Goal: Information Seeking & Learning: Learn about a topic

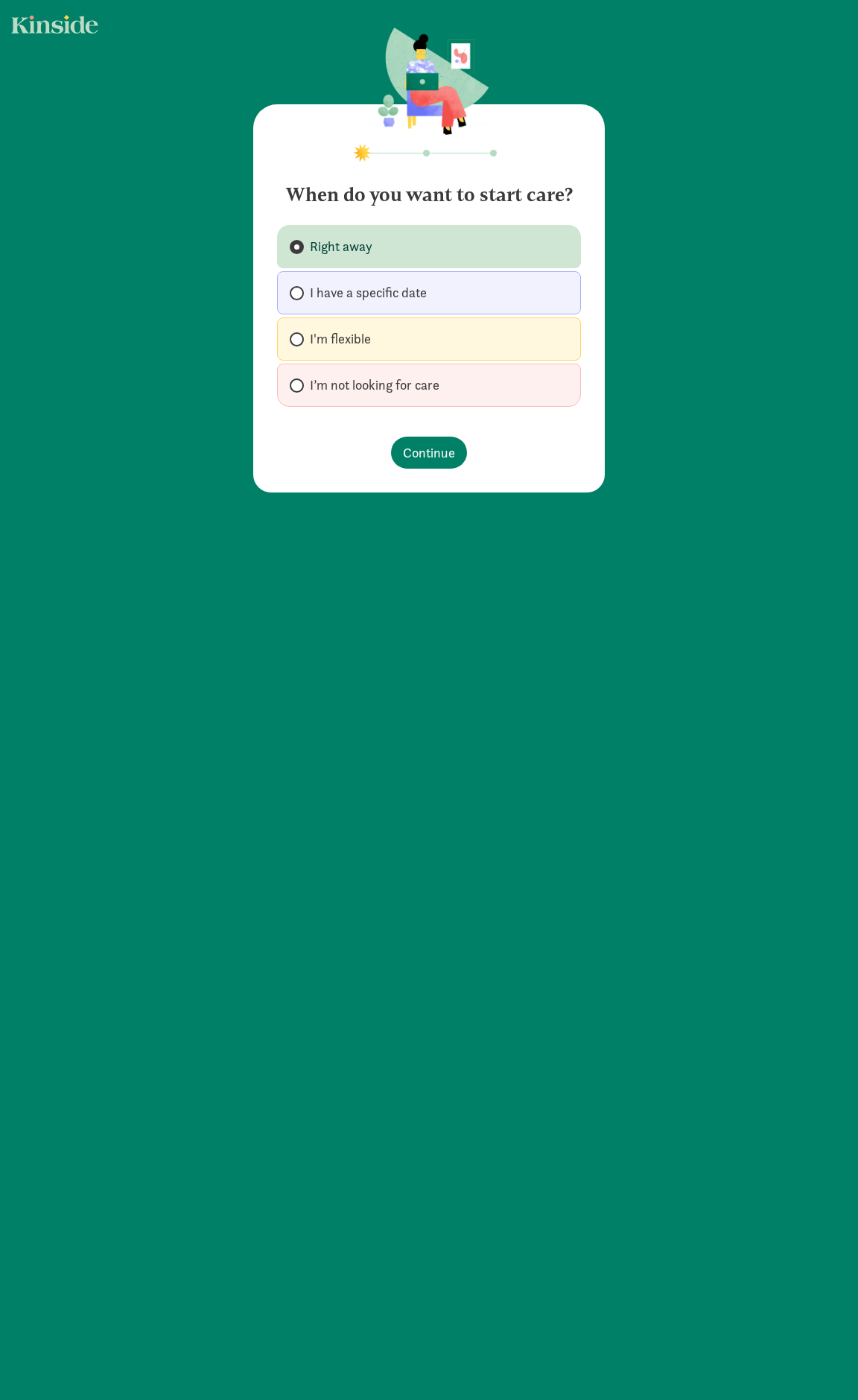
click at [350, 337] on span "I'm flexible" at bounding box center [340, 339] width 61 height 18
click at [299, 337] on input "I'm flexible" at bounding box center [294, 339] width 10 height 10
radio input "true"
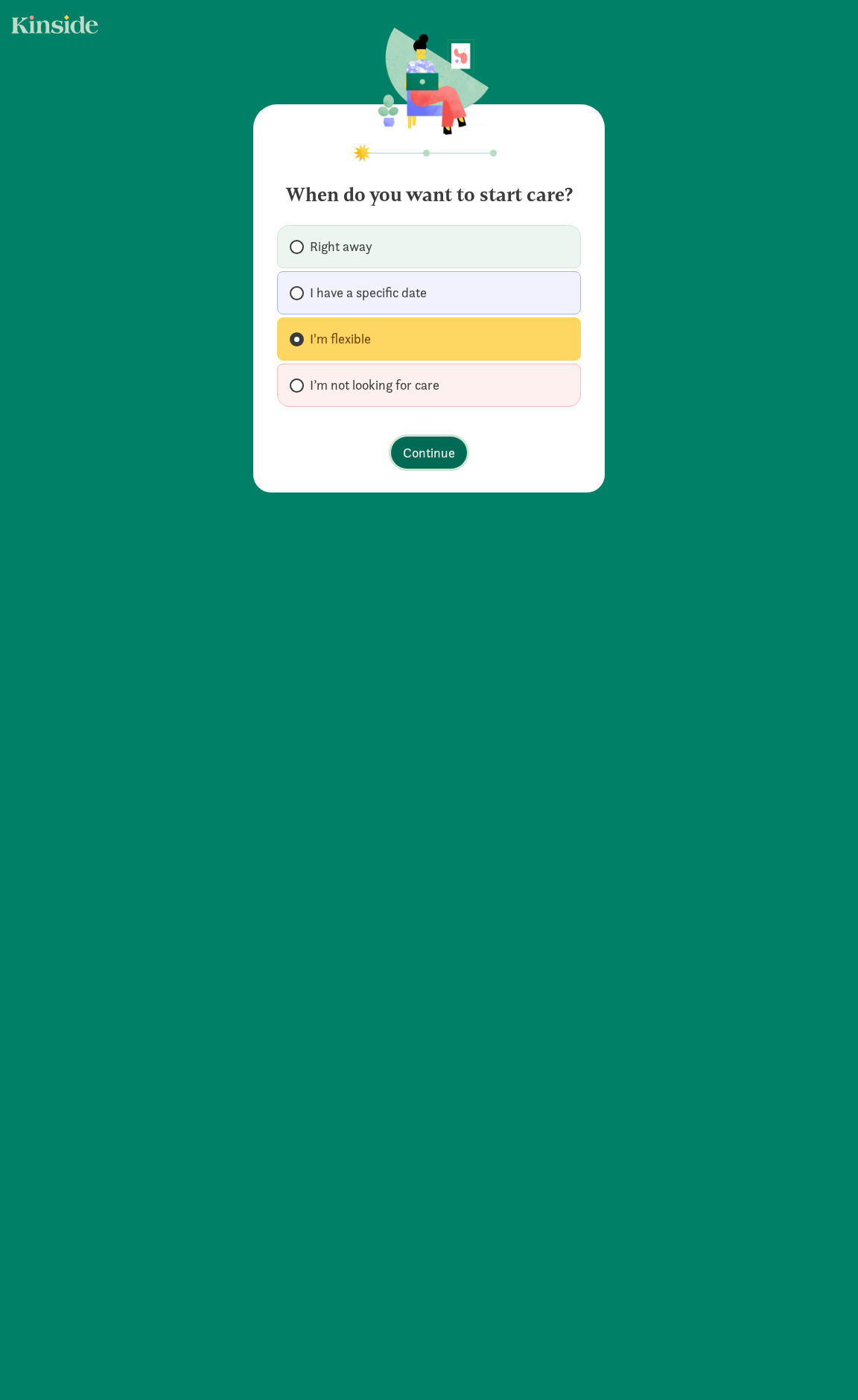
click at [427, 452] on span "Continue" at bounding box center [429, 452] width 52 height 20
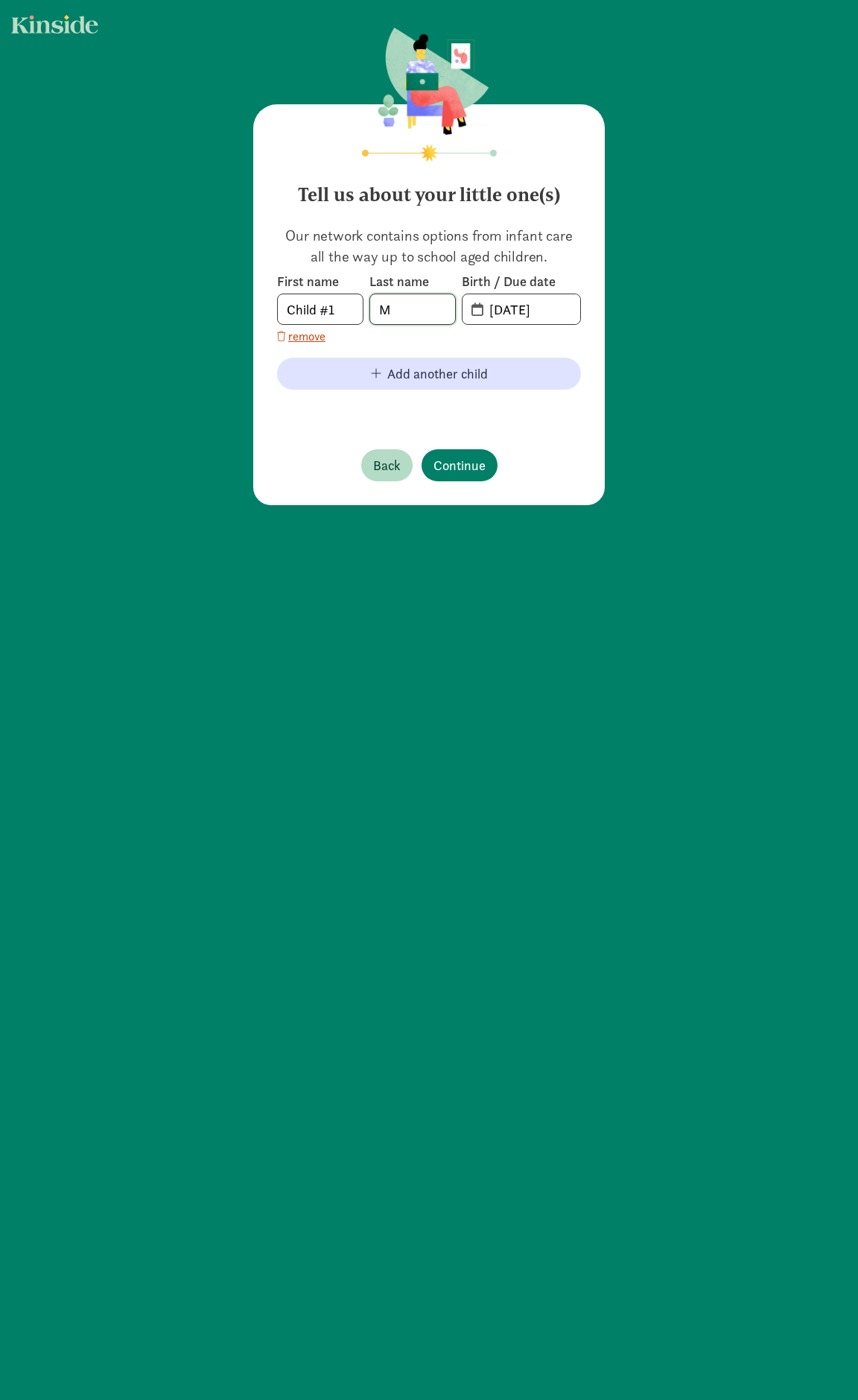
click at [417, 312] on input "M" at bounding box center [412, 309] width 85 height 30
type input "Meadows"
click at [310, 309] on input "Child #1" at bounding box center [320, 309] width 85 height 30
type input "Henry"
click at [517, 307] on input "09-05-2025" at bounding box center [530, 309] width 100 height 30
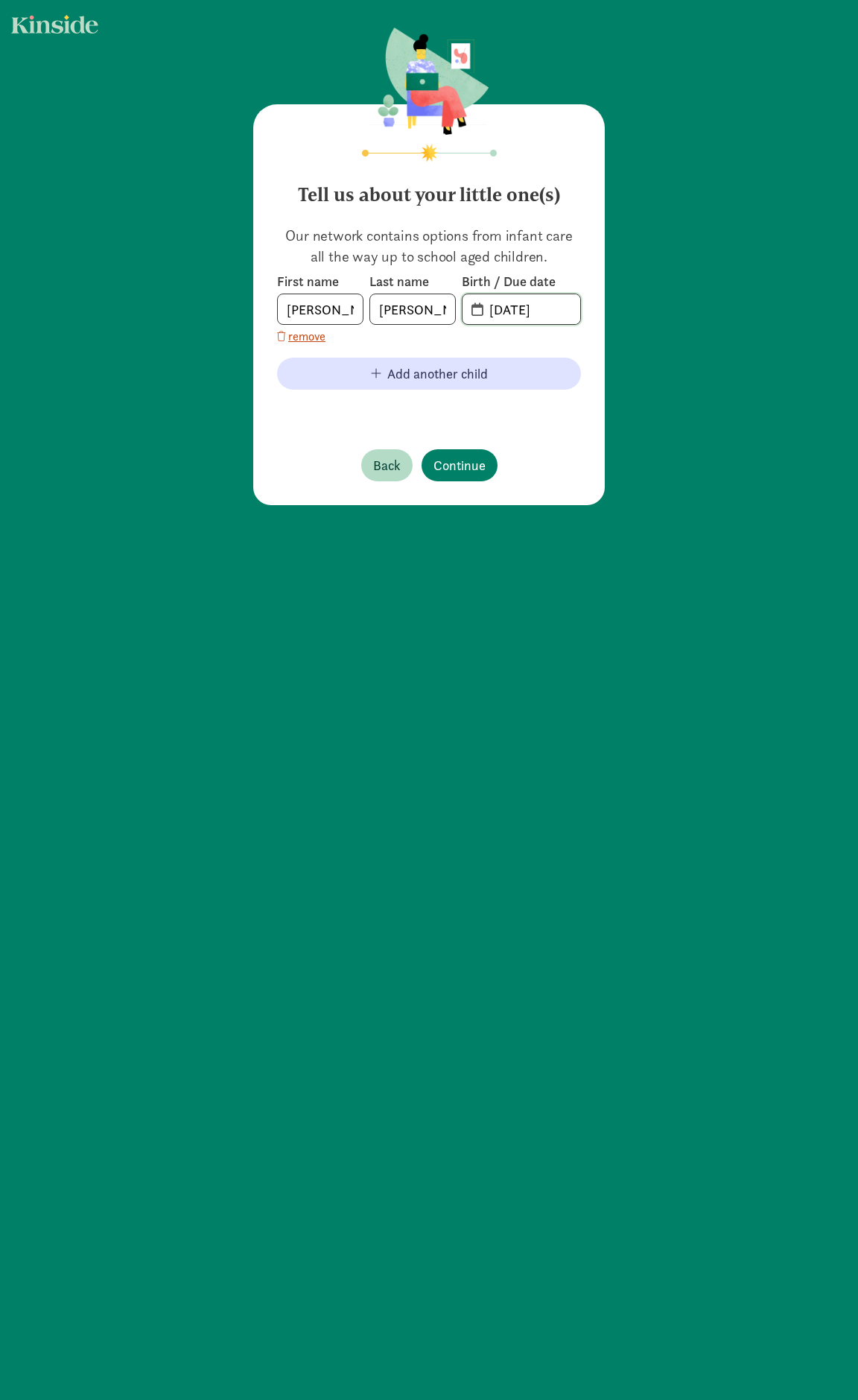
click at [498, 306] on input "09-05-2025" at bounding box center [530, 309] width 100 height 30
click at [480, 309] on input "09-05-2025" at bounding box center [530, 309] width 100 height 30
click at [470, 312] on span "09-05-2025" at bounding box center [521, 309] width 118 height 30
click at [470, 312] on span "20-25-0905" at bounding box center [521, 309] width 118 height 30
click at [513, 312] on input "20-25-0905" at bounding box center [530, 309] width 100 height 30
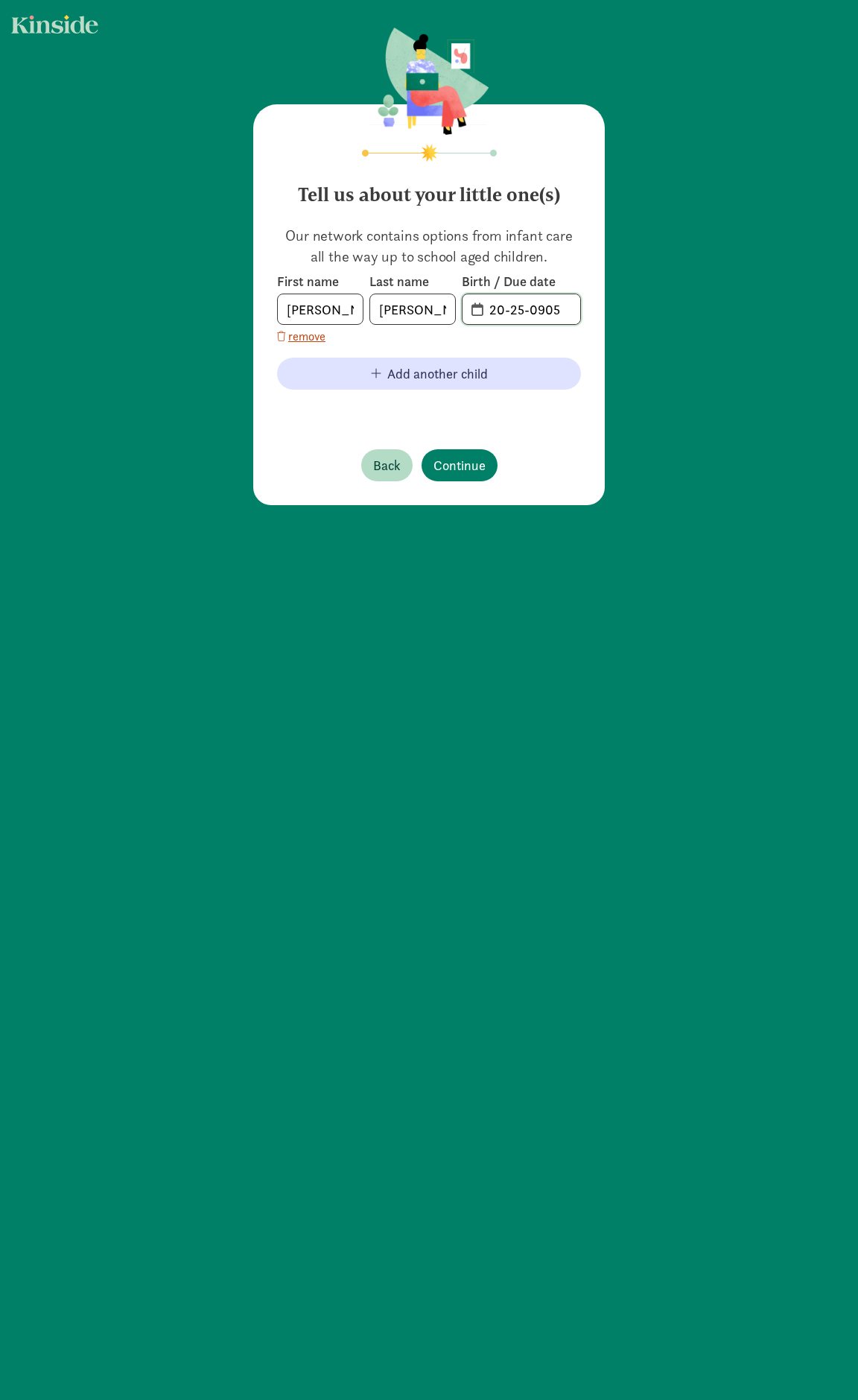
click at [484, 311] on input "20-25-0905" at bounding box center [530, 309] width 100 height 30
type input "5"
type input "05-30-2025"
click at [456, 458] on span "Continue" at bounding box center [460, 465] width 52 height 20
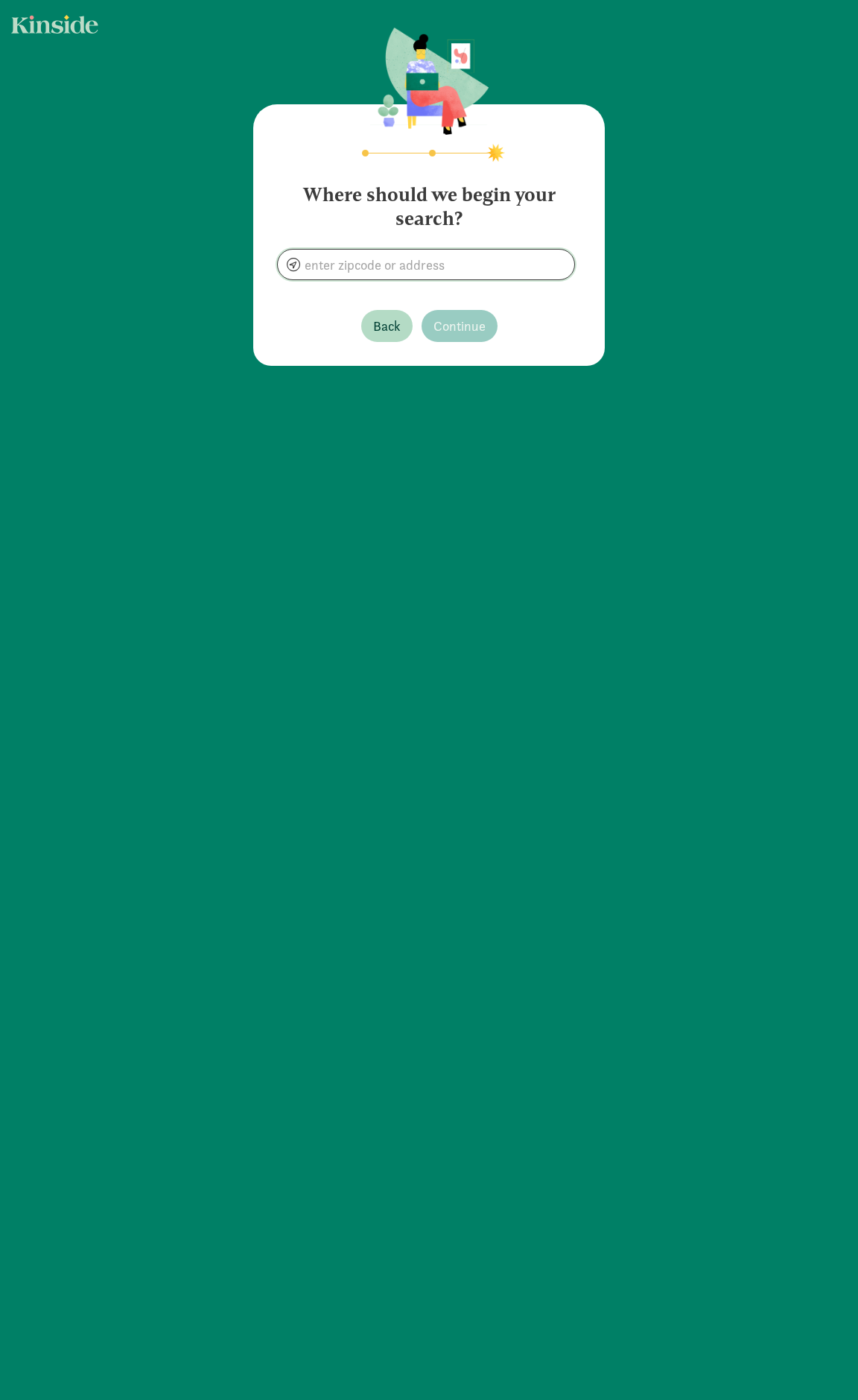
click at [429, 268] on input at bounding box center [426, 264] width 296 height 30
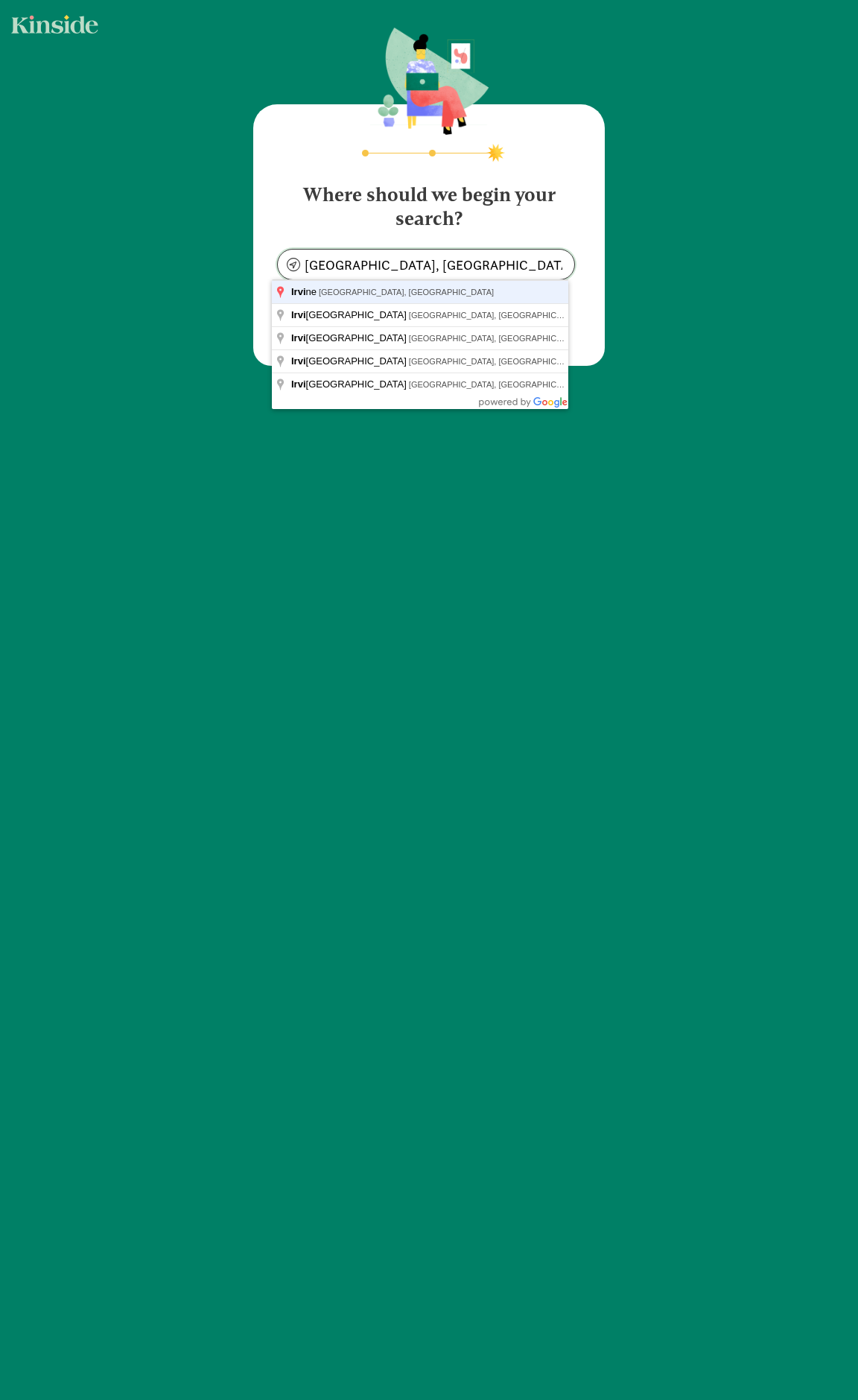
type input "Irvine, CA, USA"
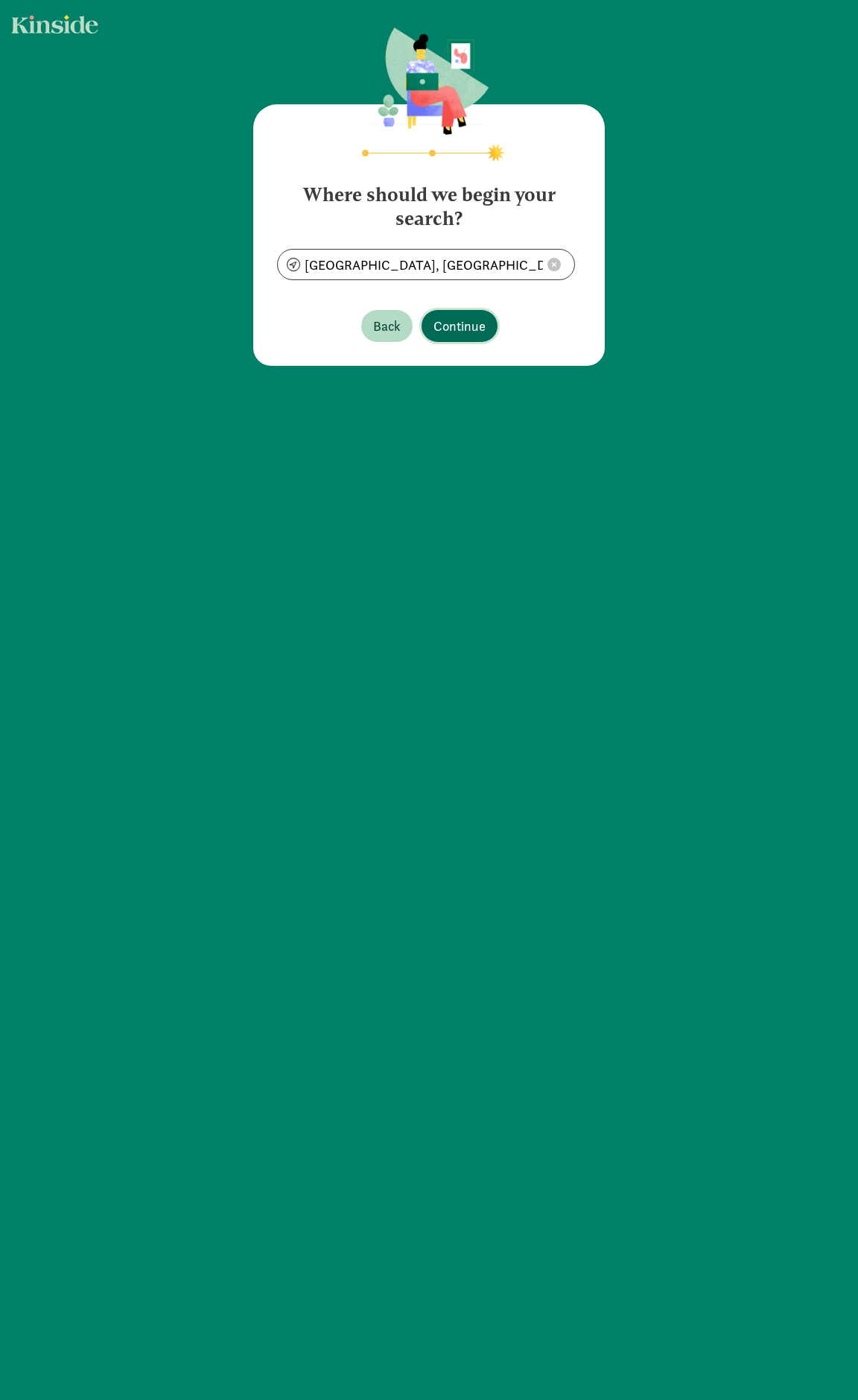
click at [458, 325] on span "Continue" at bounding box center [460, 326] width 52 height 20
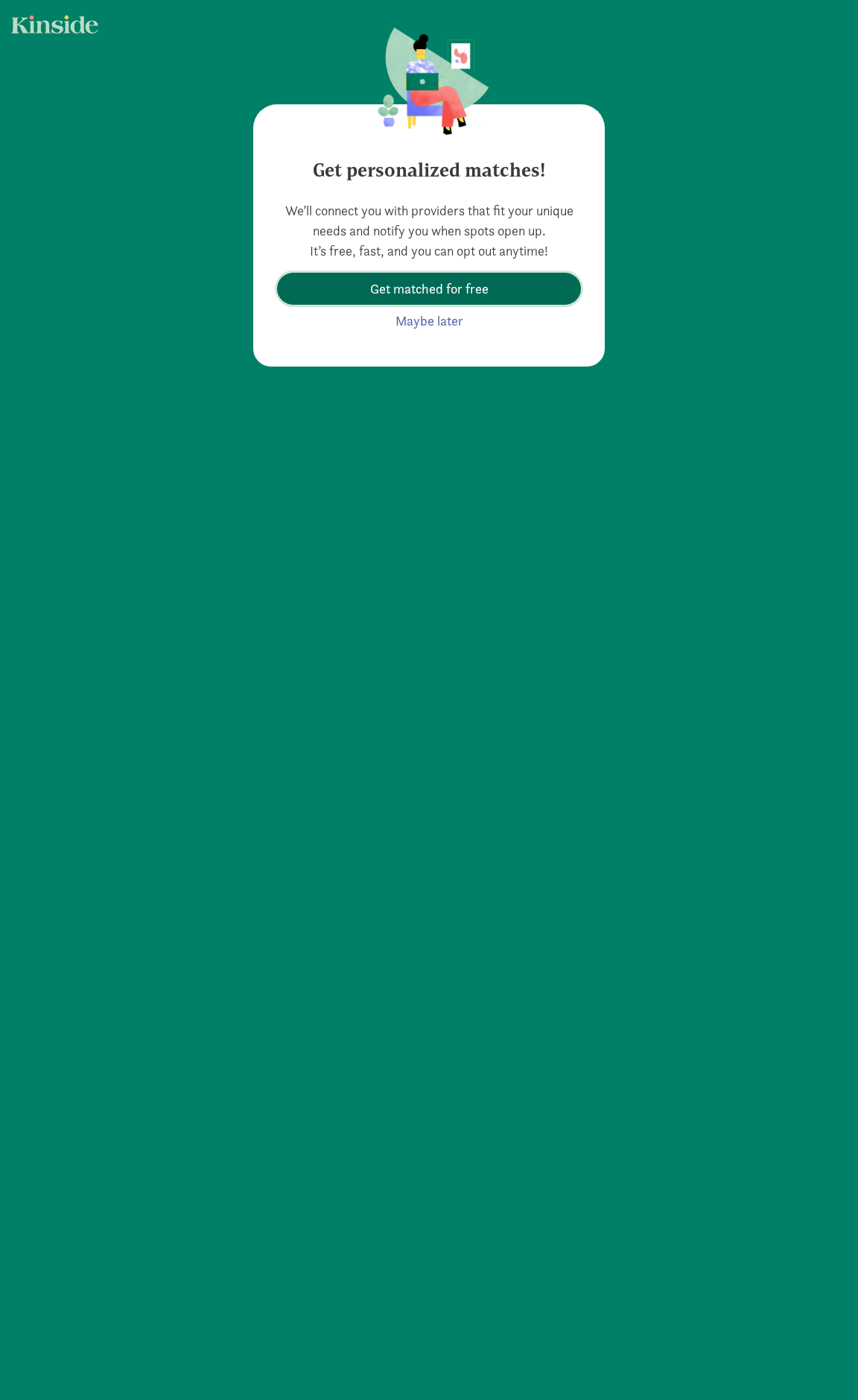
click at [438, 292] on span "Get matched for free" at bounding box center [429, 288] width 118 height 20
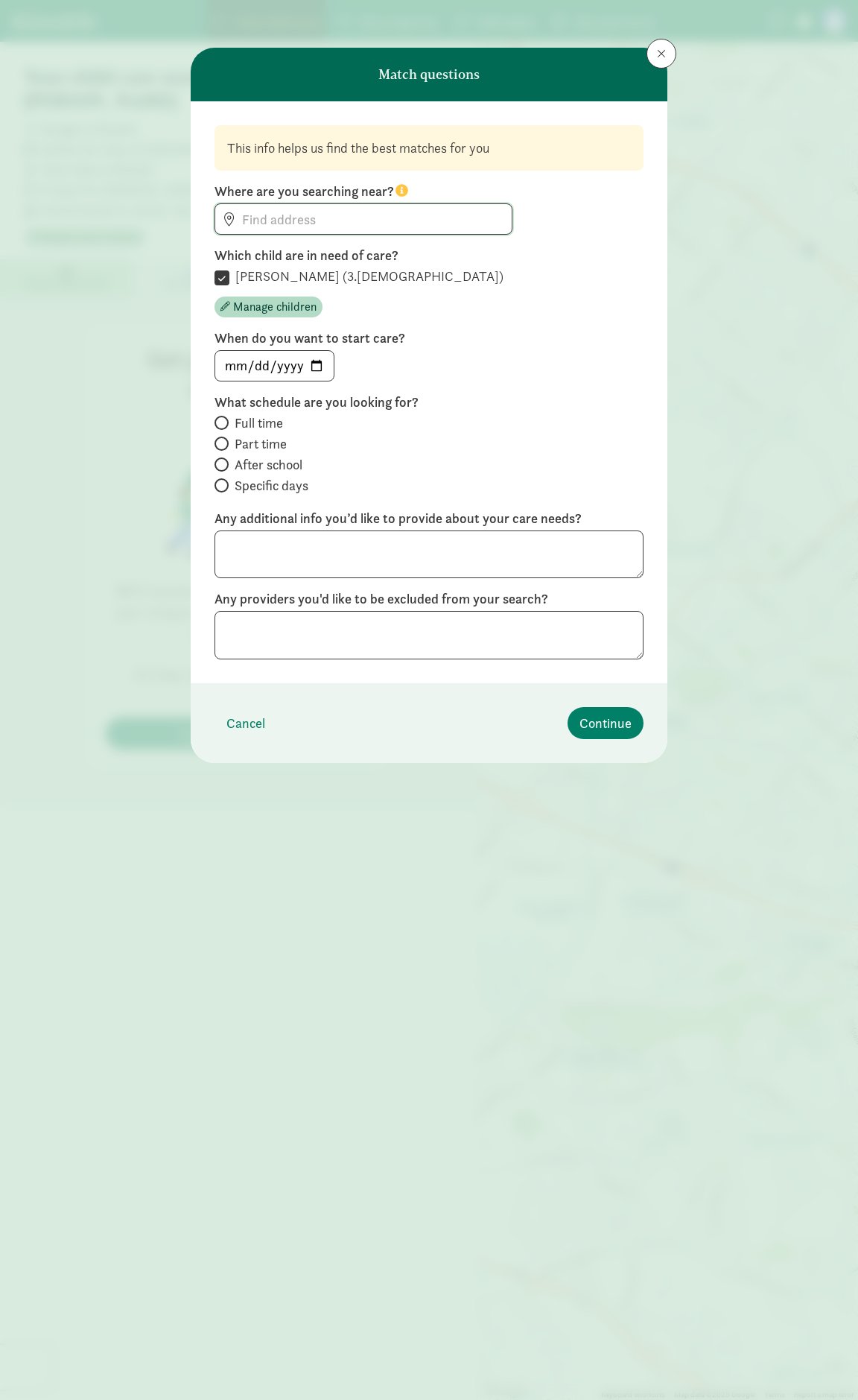
click at [380, 220] on input at bounding box center [363, 219] width 296 height 30
click at [316, 371] on input "date" at bounding box center [274, 366] width 118 height 30
type input "2025-10-03"
click at [251, 445] on span "Part time" at bounding box center [261, 444] width 52 height 18
click at [224, 445] on input "Part time" at bounding box center [219, 443] width 10 height 10
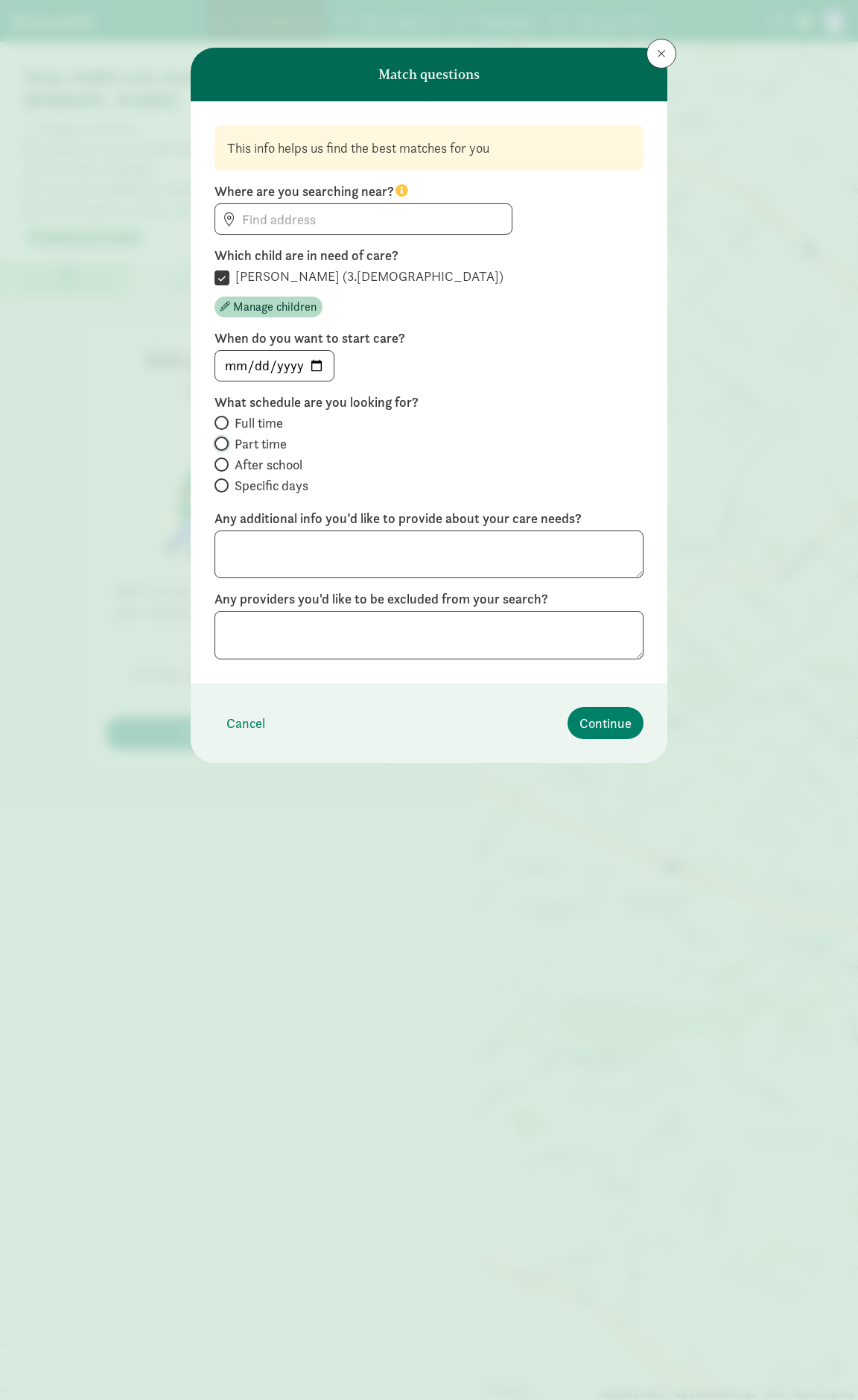
radio input "true"
click at [405, 563] on textarea at bounding box center [429, 554] width 429 height 48
type textarea "?"
drag, startPoint x: 313, startPoint y: 549, endPoint x: 321, endPoint y: 553, distance: 8.9
click at [314, 550] on textarea "Need occasional day care" at bounding box center [429, 554] width 429 height 48
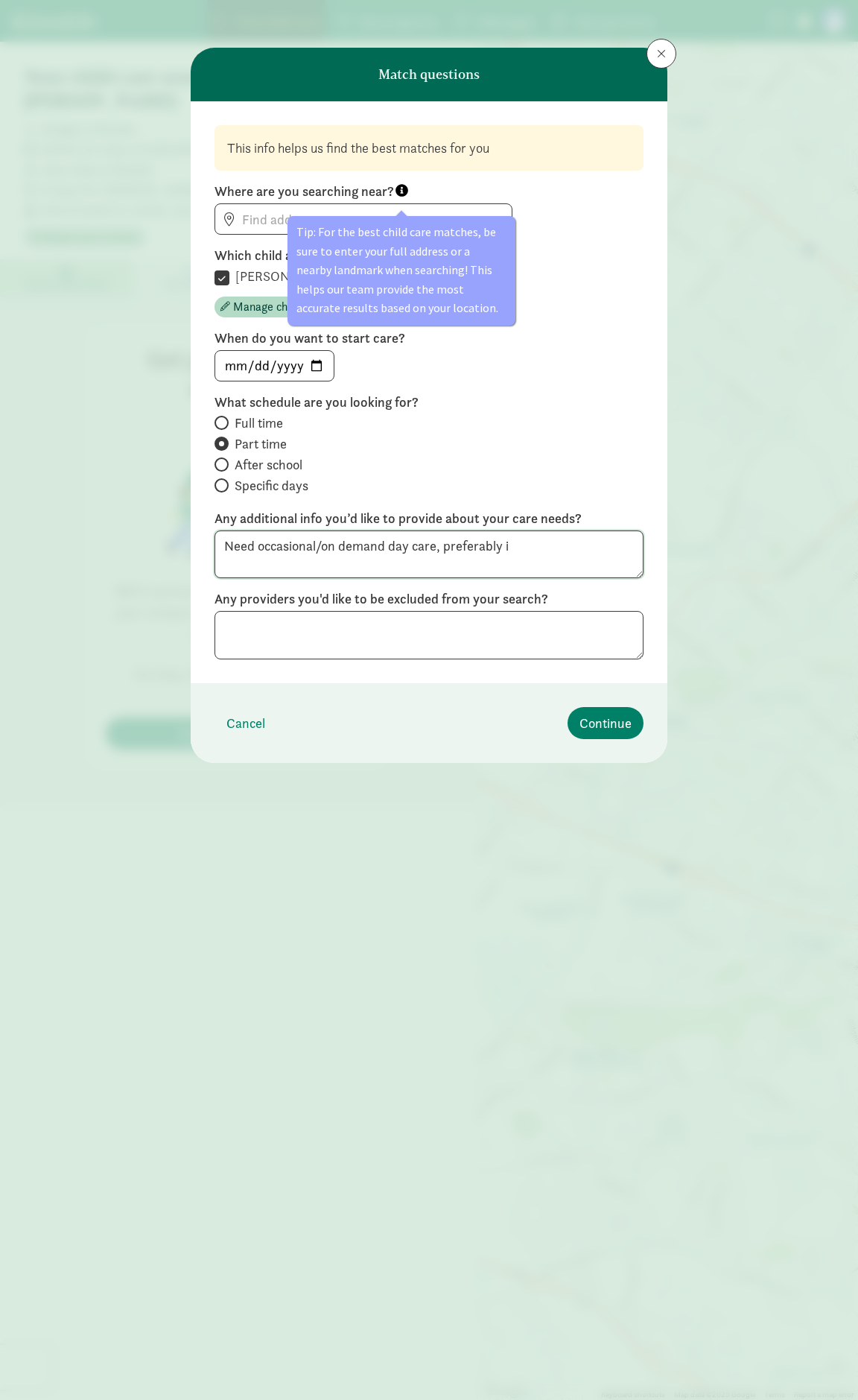
type textarea "Need occasional/on demand day care, preferably i"
click at [258, 215] on input at bounding box center [363, 219] width 296 height 30
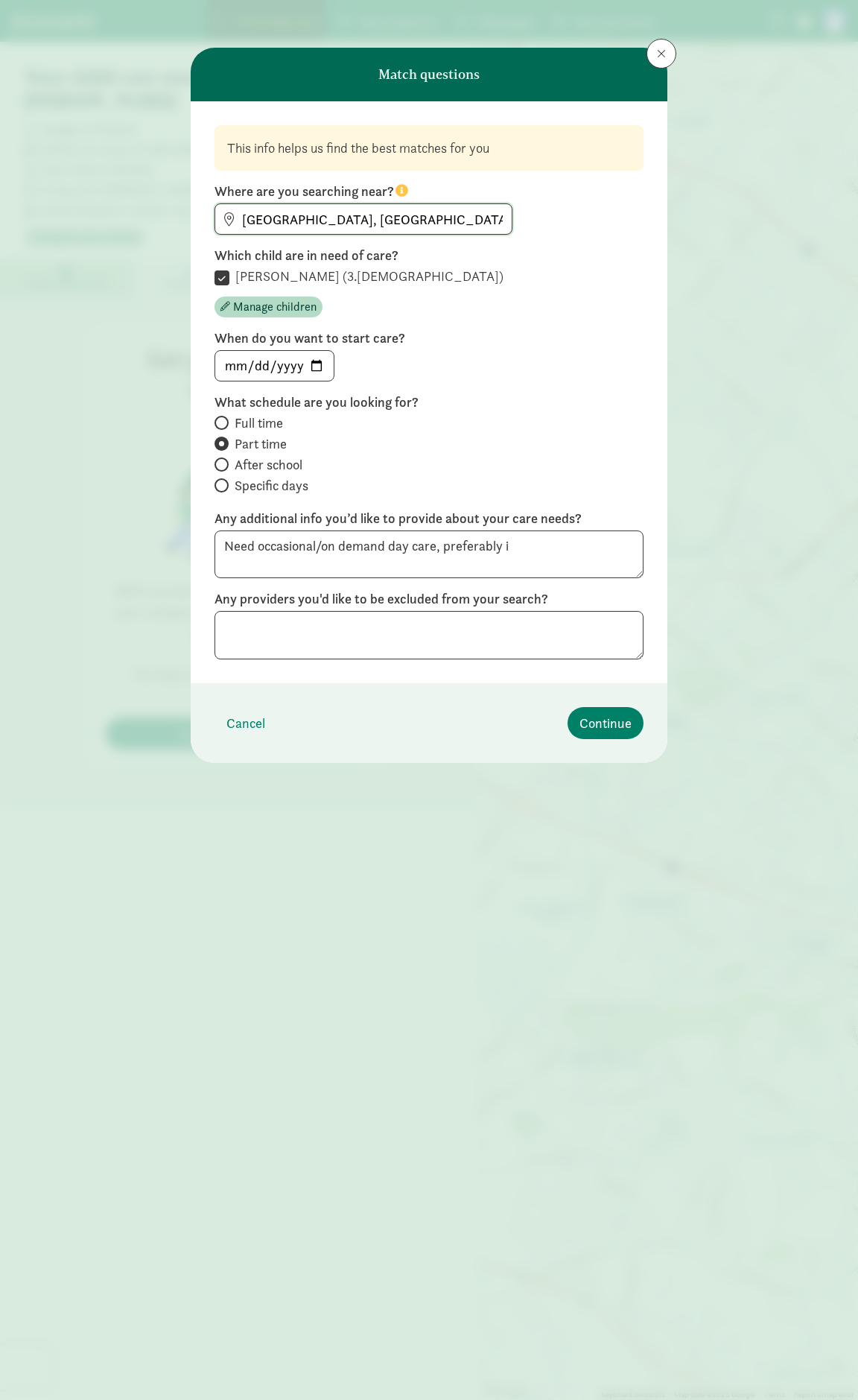
click at [384, 225] on input "Irvine, CA, USA" at bounding box center [363, 219] width 296 height 30
type input "Fountain Valley, CA 92708, USA"
drag, startPoint x: 438, startPoint y: 551, endPoint x: 602, endPoint y: 551, distance: 164.0
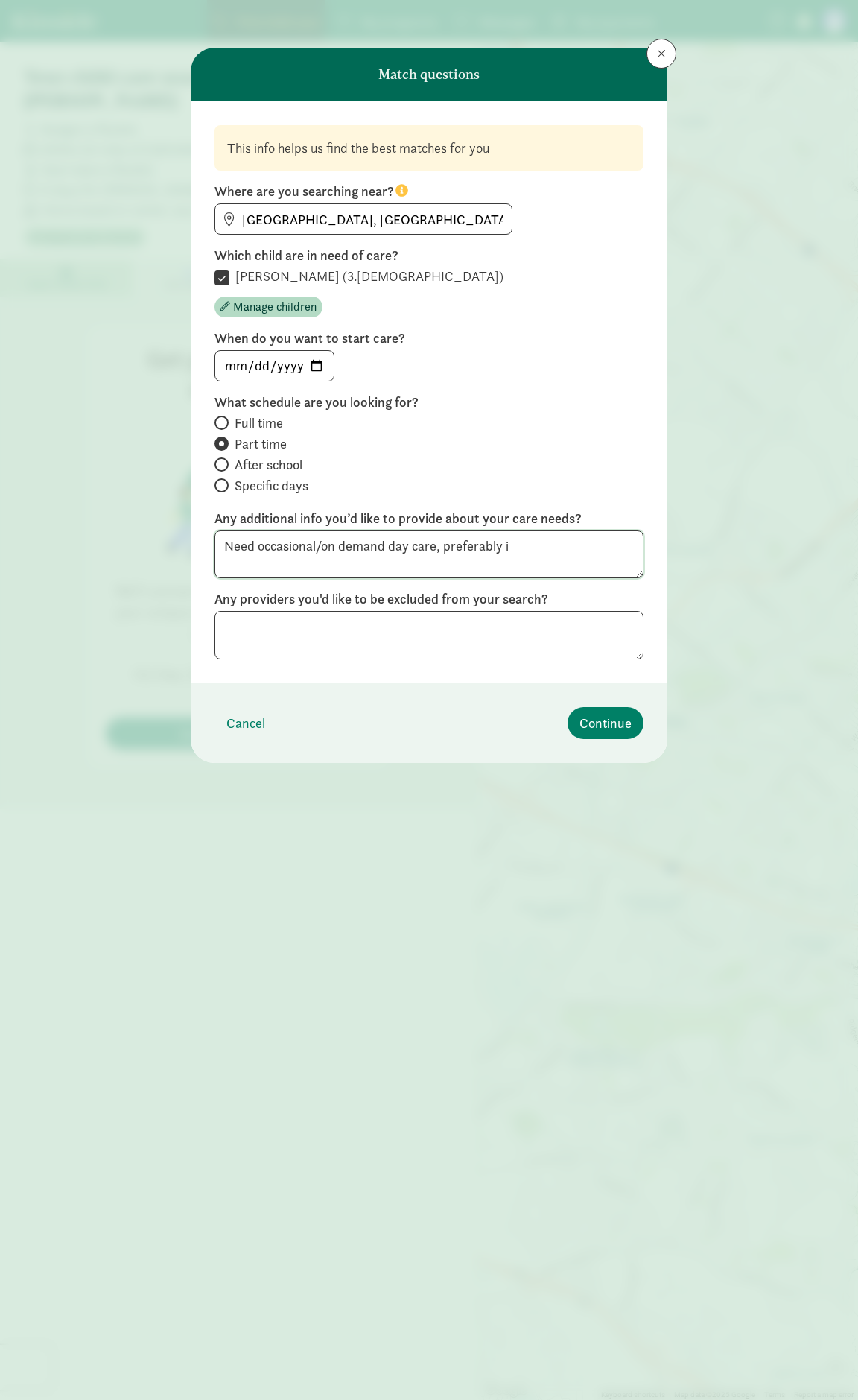
click at [602, 551] on textarea "Need occasional/on demand day care, preferably i" at bounding box center [429, 554] width 429 height 48
type textarea "Need occasional/on demand day care."
click at [616, 725] on span "Continue" at bounding box center [605, 723] width 52 height 20
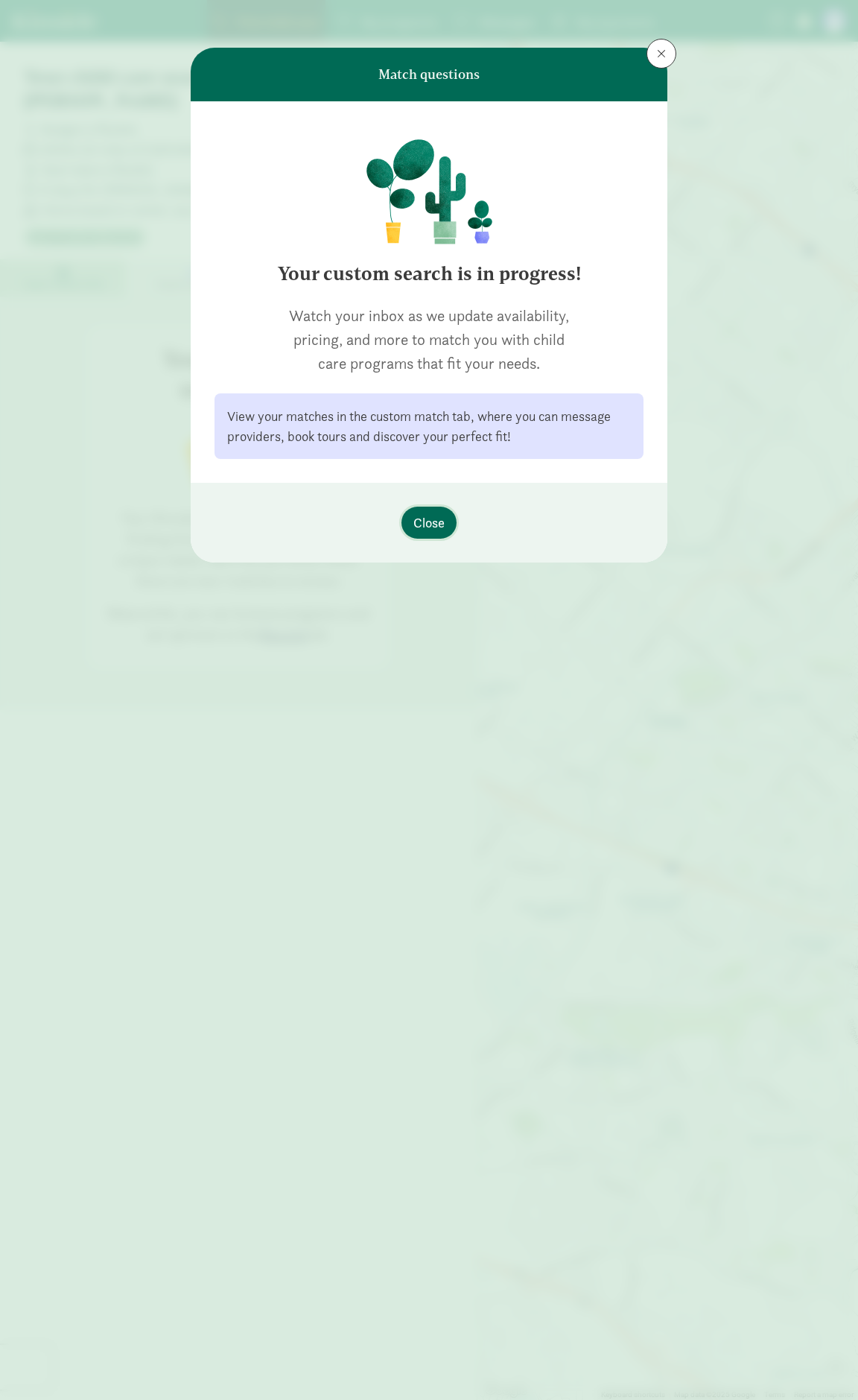
click at [434, 516] on span "Close" at bounding box center [429, 522] width 31 height 20
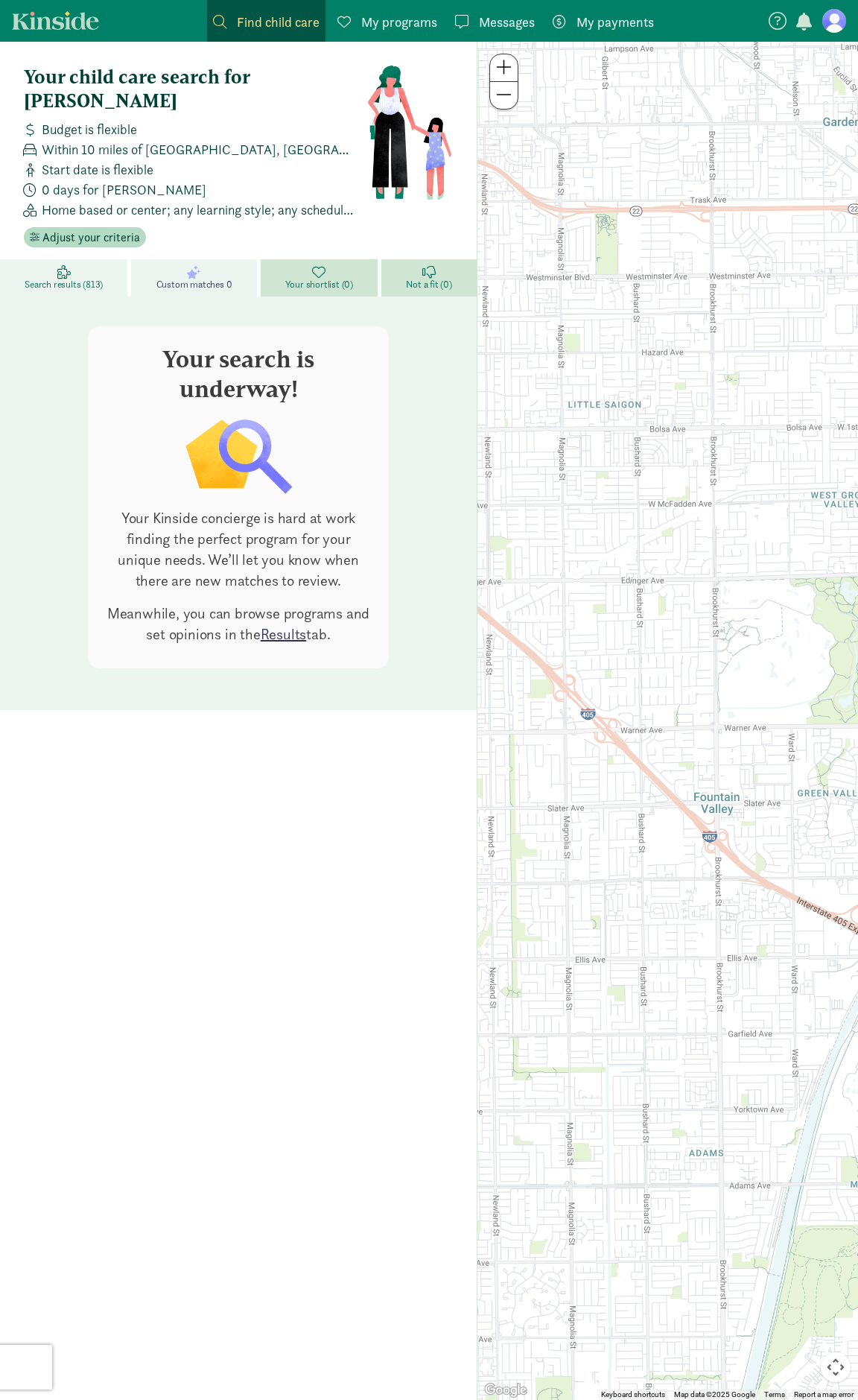
click at [93, 259] on link "Search results (813)" at bounding box center [66, 277] width 131 height 38
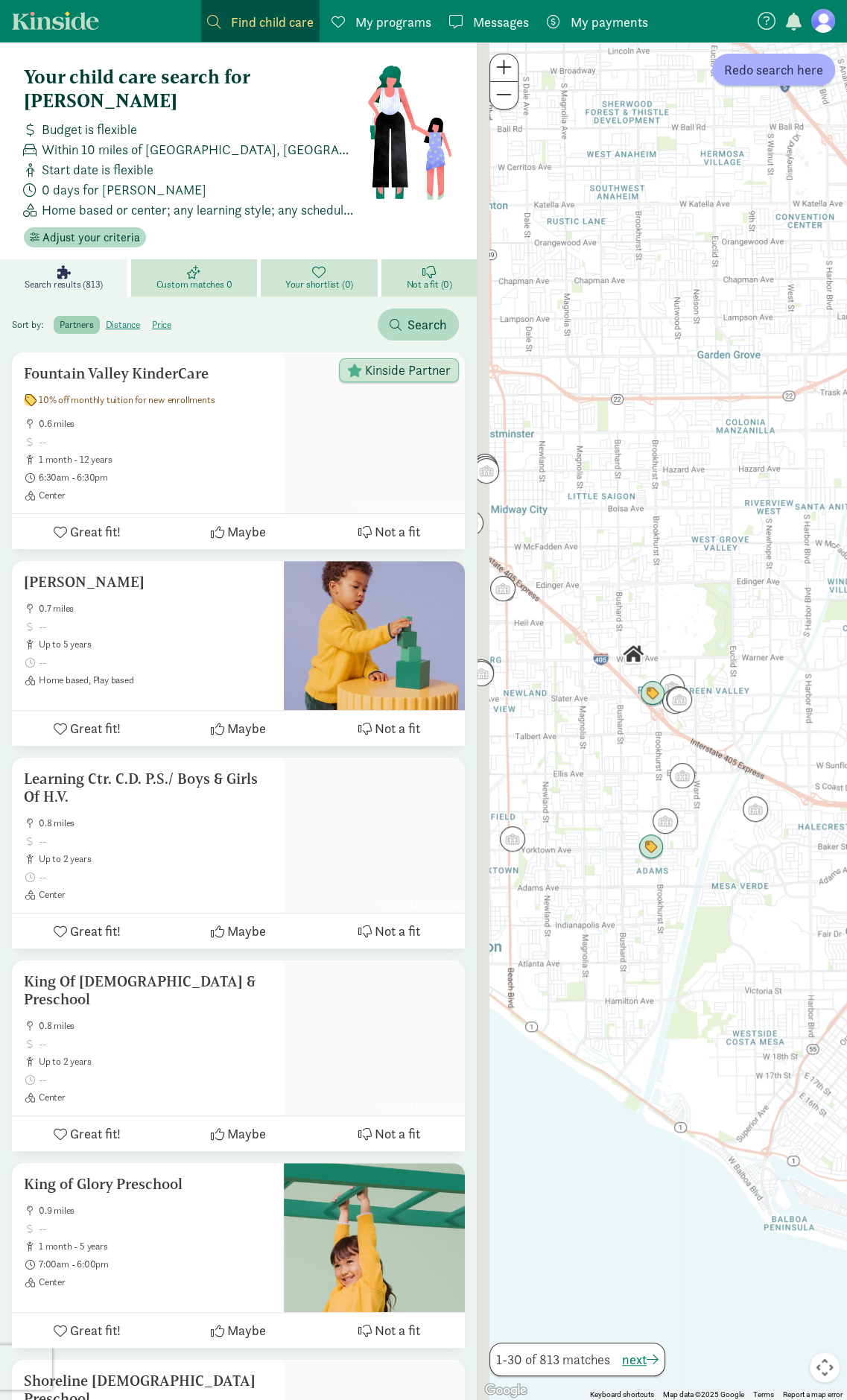
drag, startPoint x: 565, startPoint y: 604, endPoint x: 732, endPoint y: 700, distance: 192.6
click at [732, 700] on div at bounding box center [662, 721] width 369 height 1358
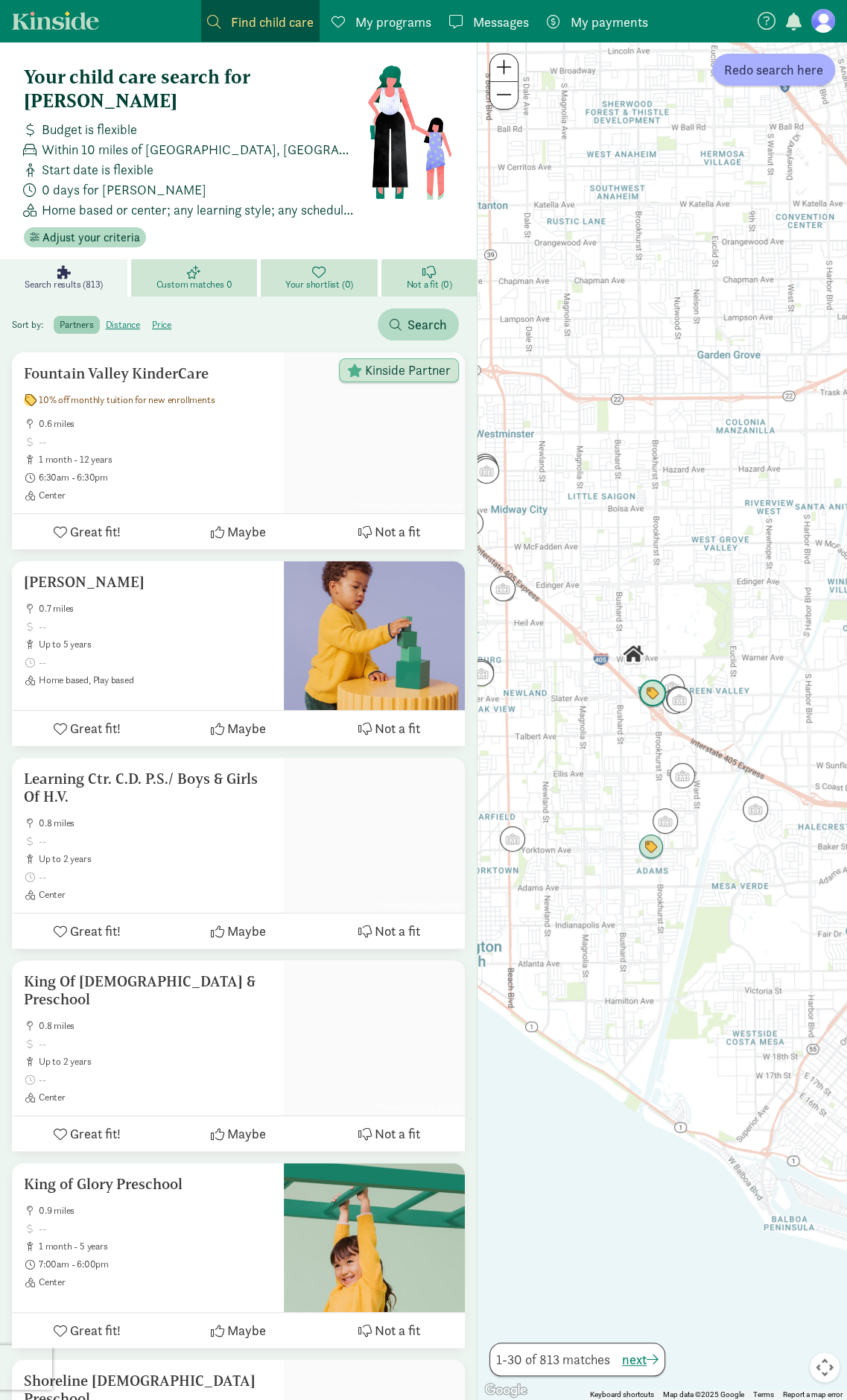
click at [651, 701] on img "Click to see details" at bounding box center [653, 693] width 28 height 28
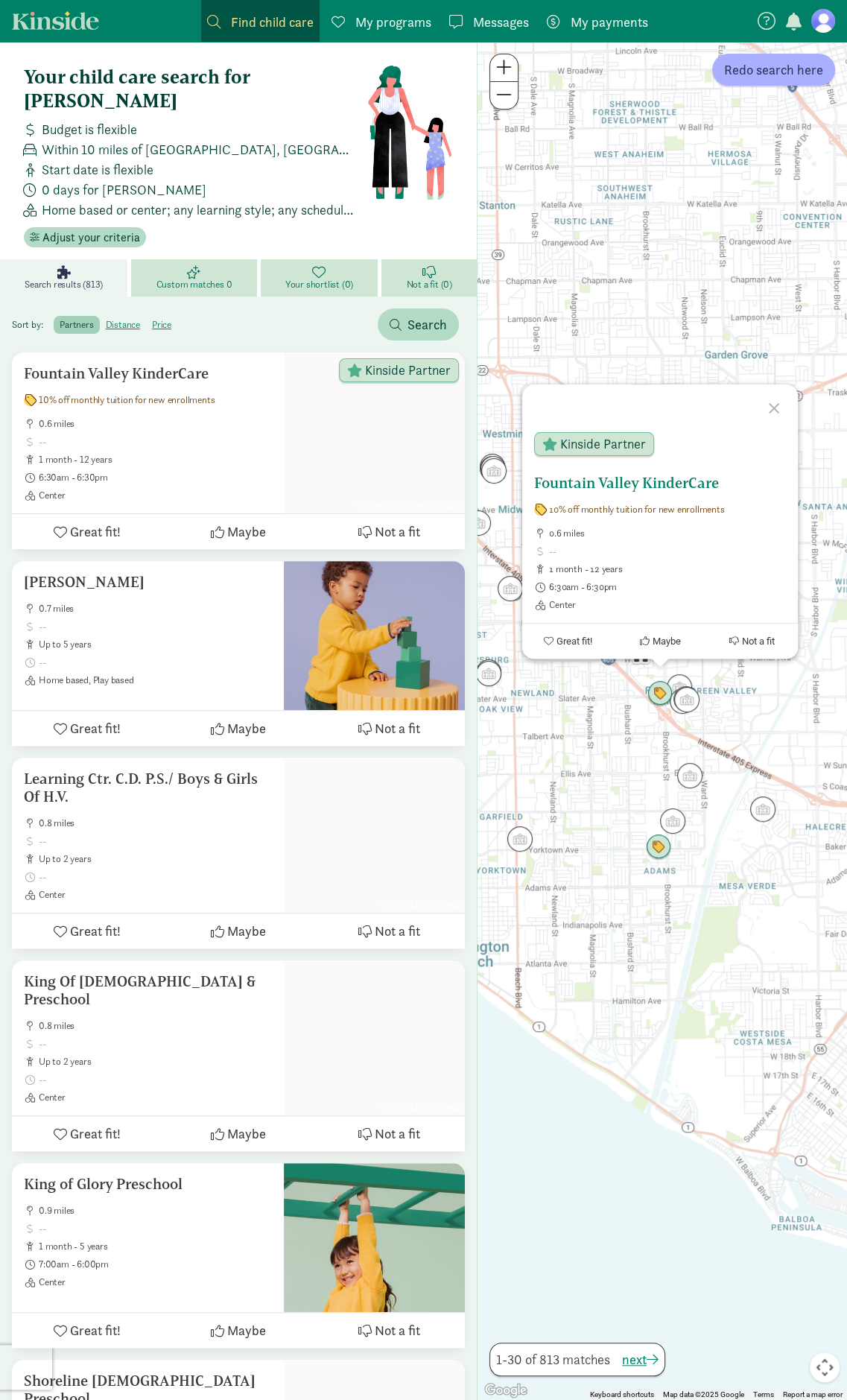
click at [600, 482] on h5 "Fountain Valley KinderCare" at bounding box center [660, 483] width 252 height 18
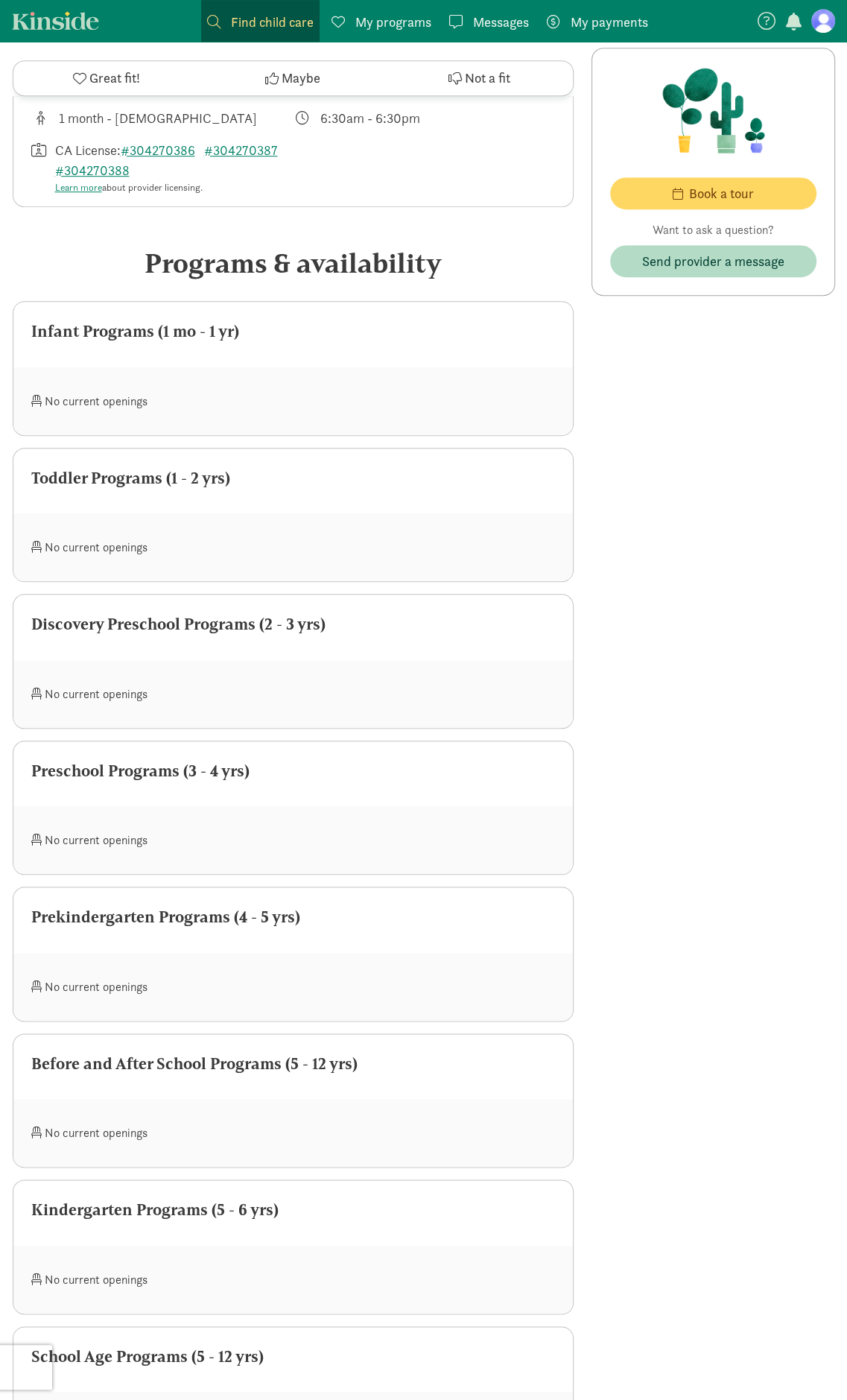
scroll to position [529, 0]
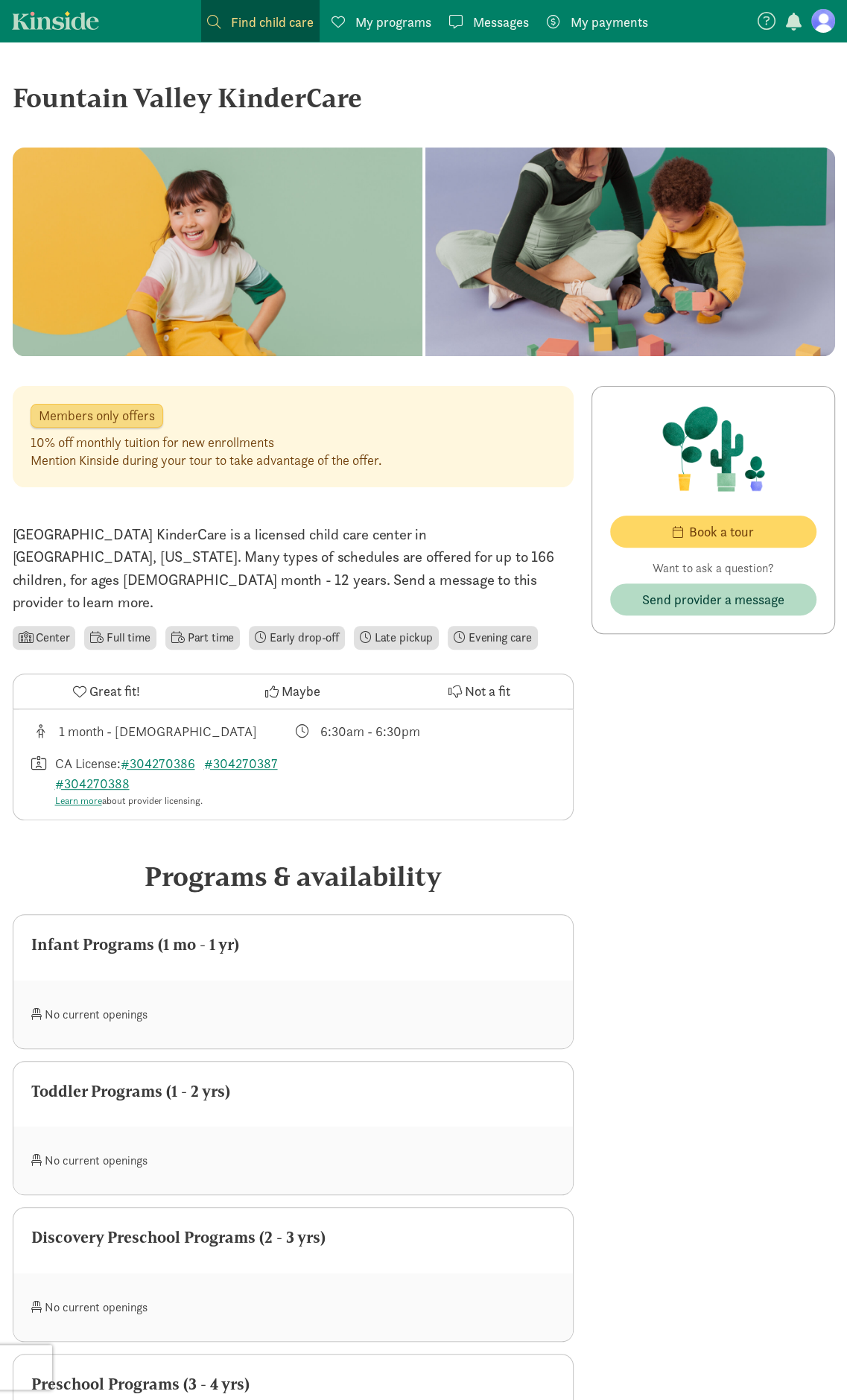
click at [248, 23] on span "Find child care" at bounding box center [272, 22] width 83 height 20
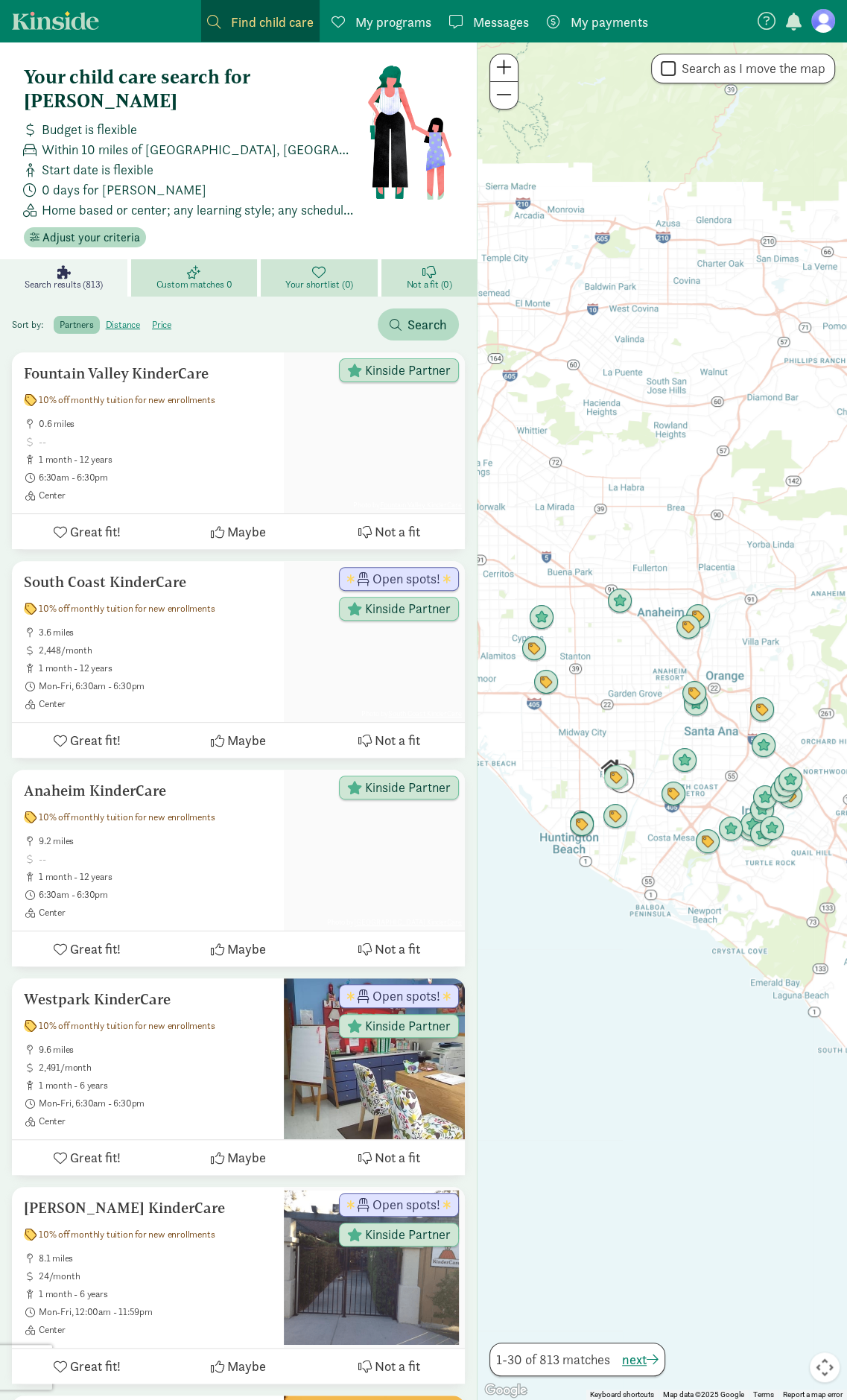
click at [170, 316] on label "price" at bounding box center [162, 325] width 32 height 18
click at [152, 318] on input "price" at bounding box center [152, 318] width 0 height 0
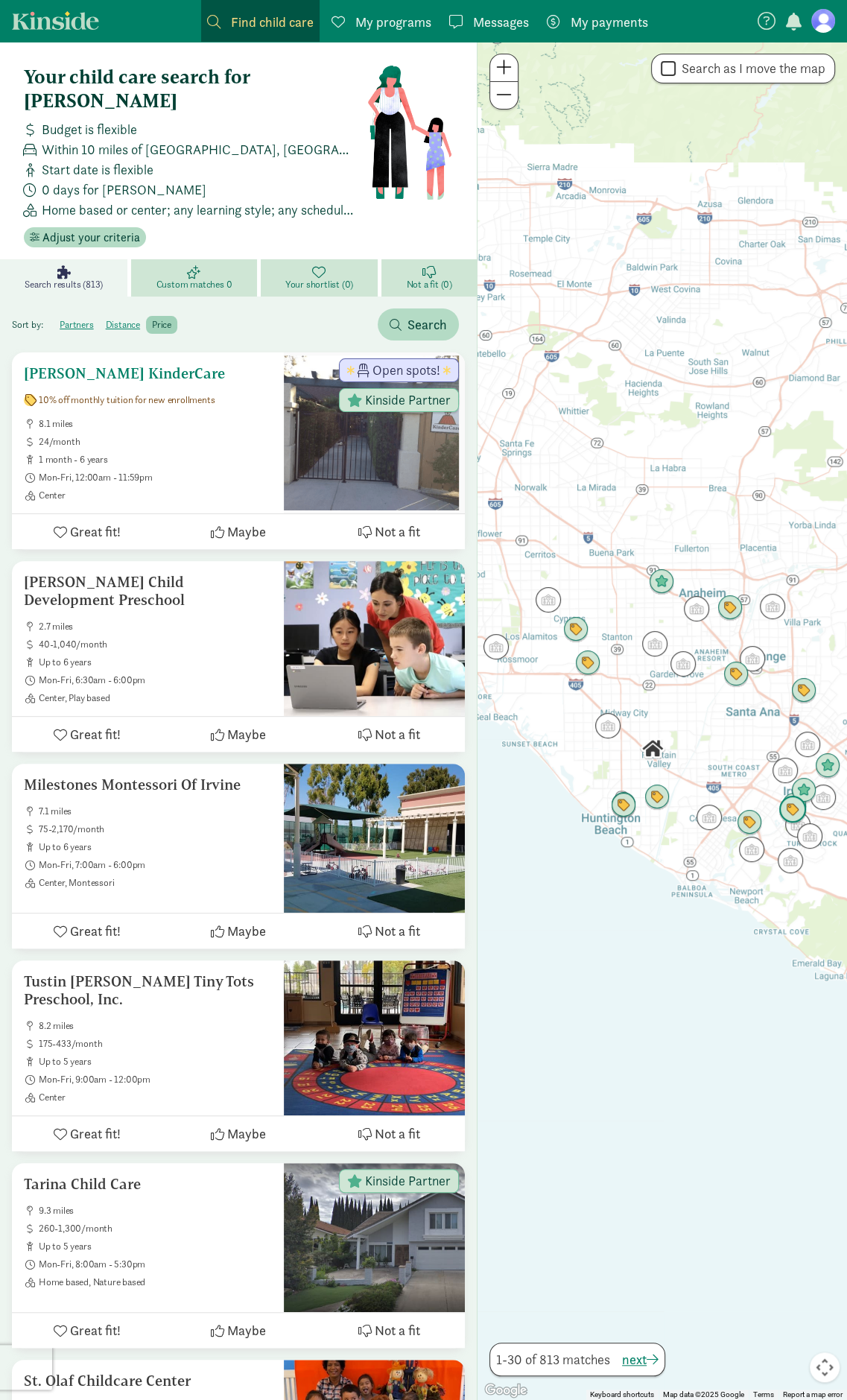
click at [133, 364] on h5 "Michelson KinderCare" at bounding box center [148, 373] width 248 height 18
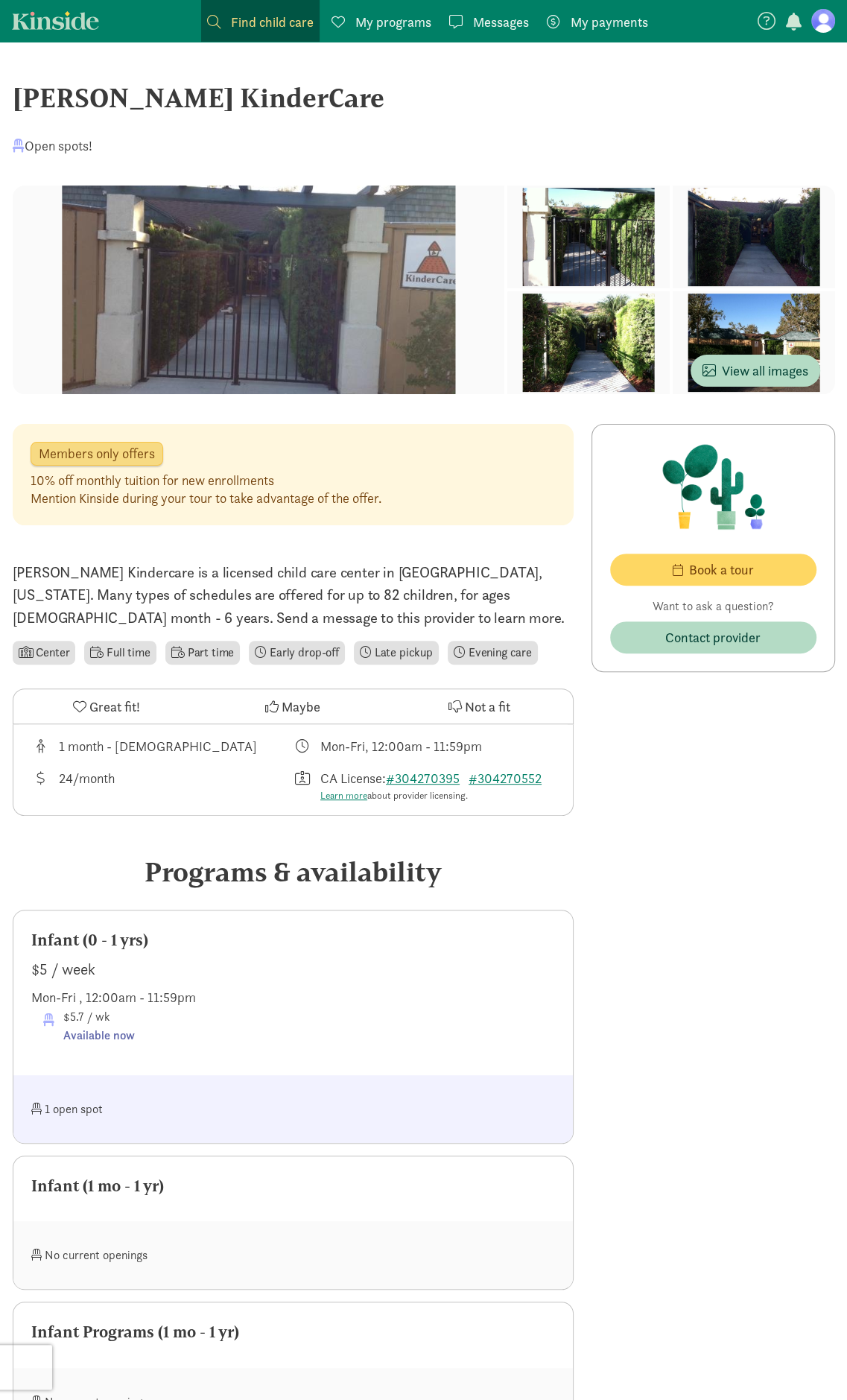
click at [47, 1020] on span at bounding box center [52, 1032] width 18 height 38
click at [95, 1045] on div "Infant (0 - 1 yrs) $5 / week Mon-Fri , 12:00am - 11:59pm $5.7 / wk Available now" at bounding box center [292, 992] width 559 height 164
click at [223, 100] on div "Michelson KinderCare" at bounding box center [424, 98] width 822 height 40
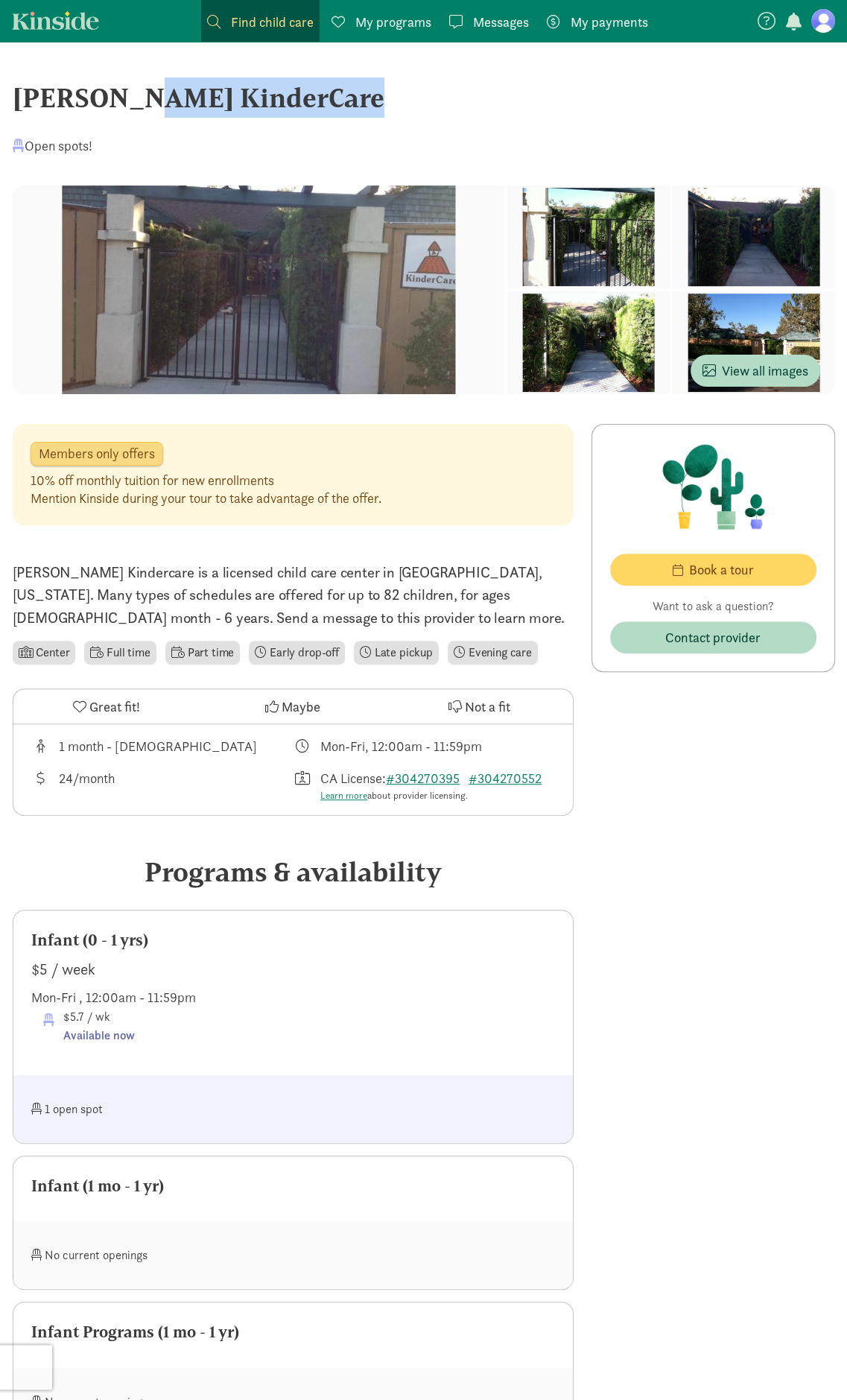
copy div "Michelson KinderCare"
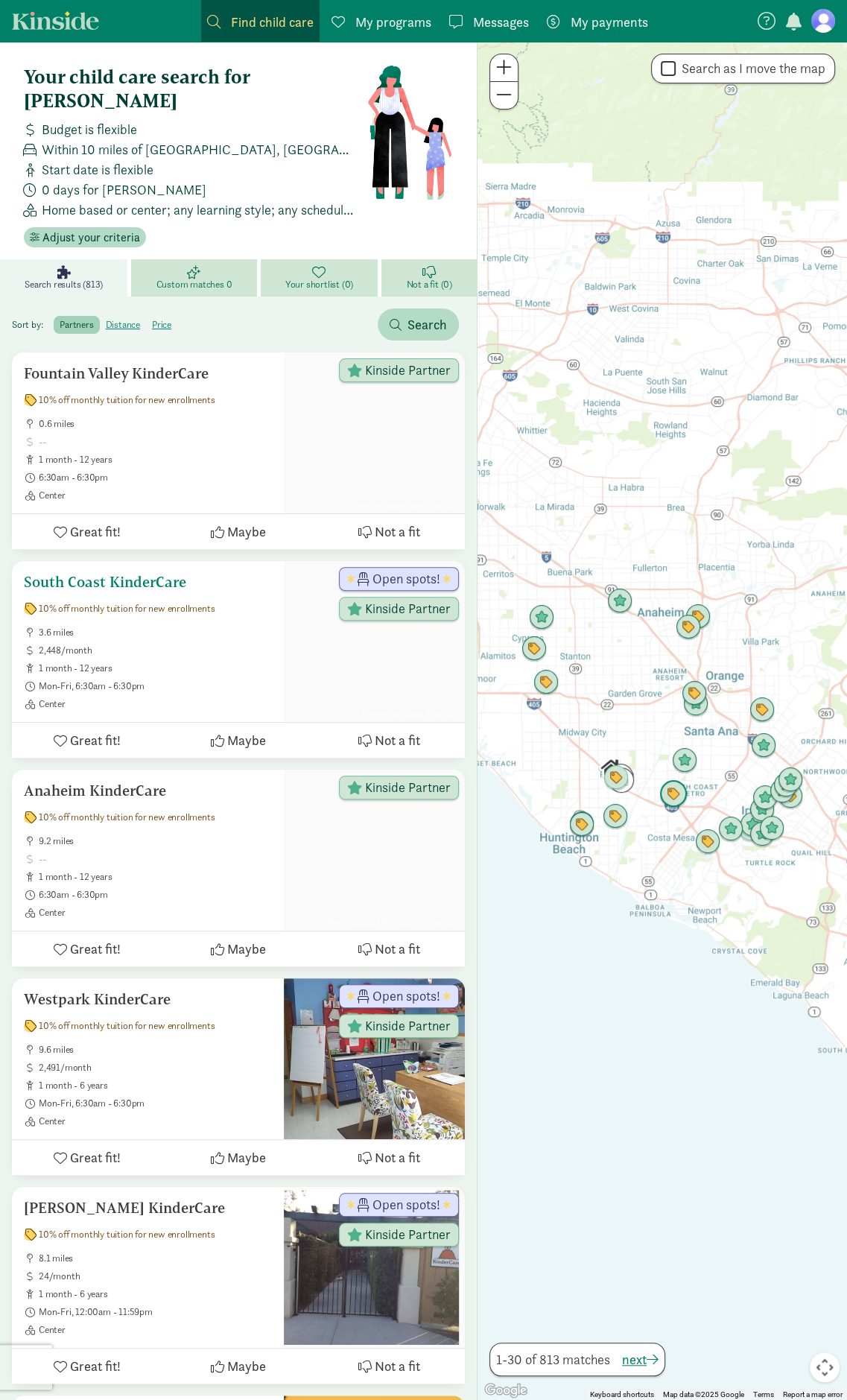
click at [269, 644] on span "2,448/month" at bounding box center [155, 650] width 233 height 12
